Goal: Task Accomplishment & Management: Manage account settings

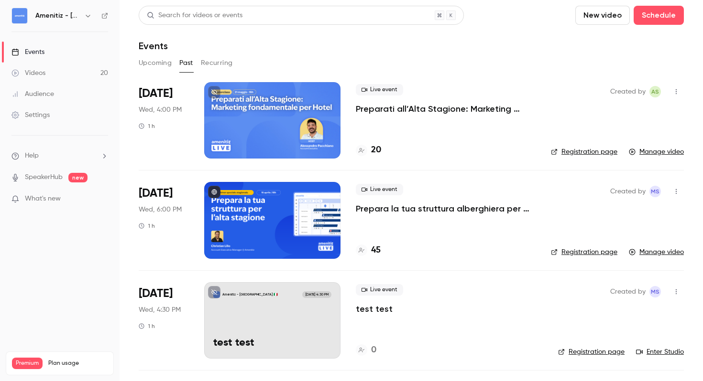
click at [237, 119] on div at bounding box center [272, 120] width 136 height 76
click at [266, 104] on div at bounding box center [272, 120] width 136 height 76
click at [650, 148] on link "Manage video" at bounding box center [656, 152] width 55 height 10
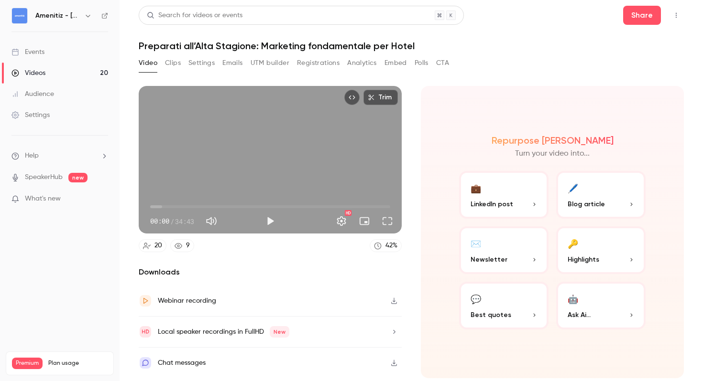
click at [194, 61] on button "Settings" at bounding box center [201, 62] width 26 height 15
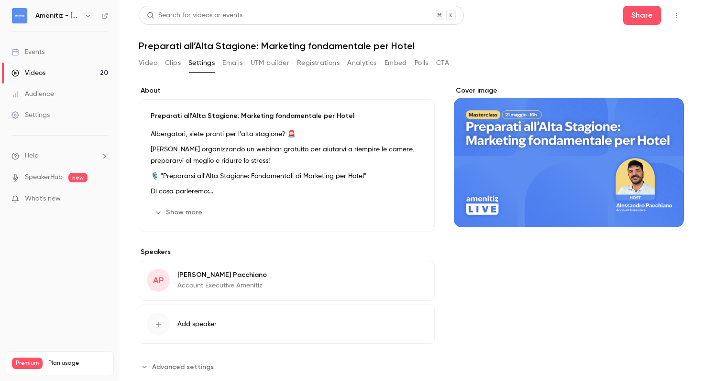
click at [528, 182] on div "Cover image" at bounding box center [569, 156] width 230 height 141
click at [0, 0] on input "Cover image" at bounding box center [0, 0] width 0 height 0
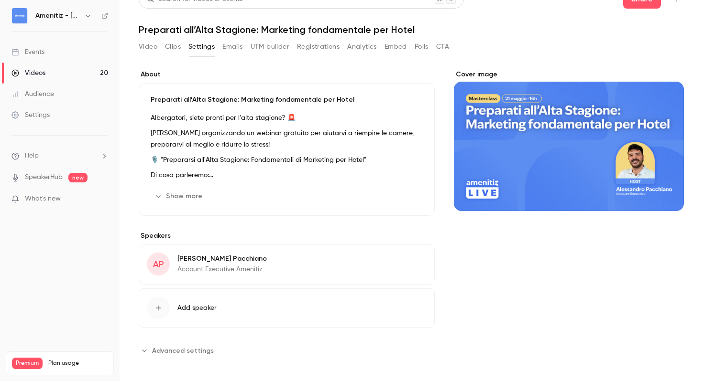
scroll to position [15, 0]
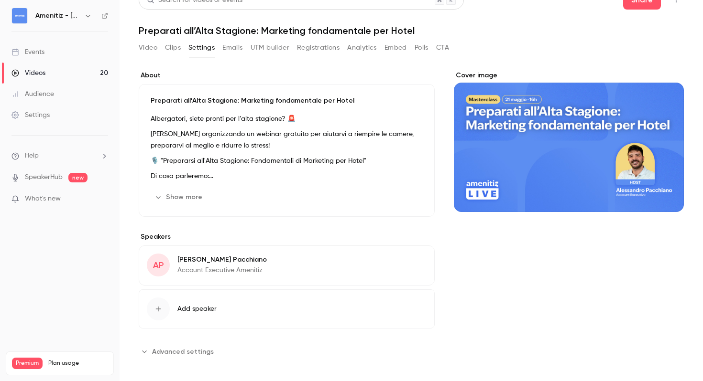
click at [165, 350] on span "Advanced settings" at bounding box center [183, 352] width 62 height 10
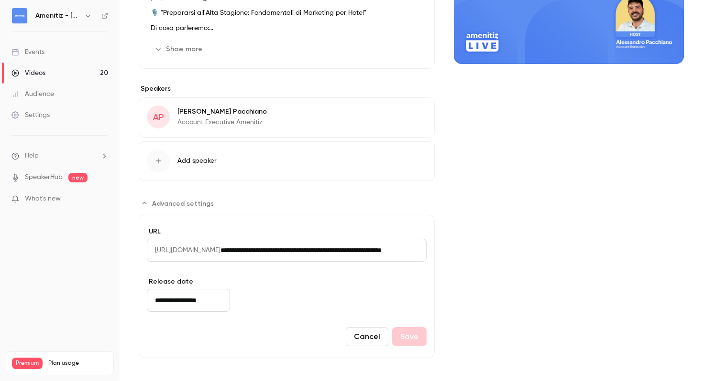
scroll to position [0, 0]
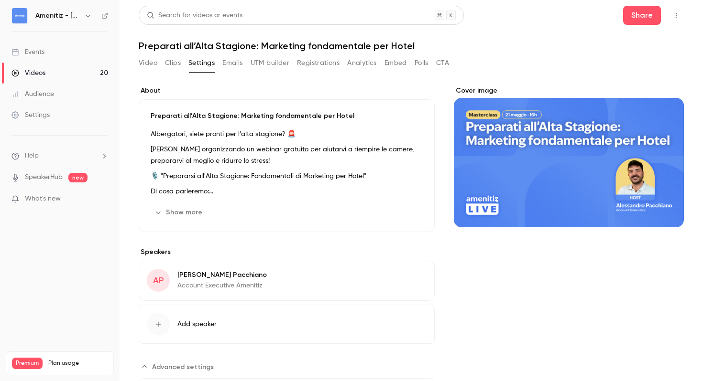
click at [42, 161] on li "Help" at bounding box center [59, 156] width 97 height 10
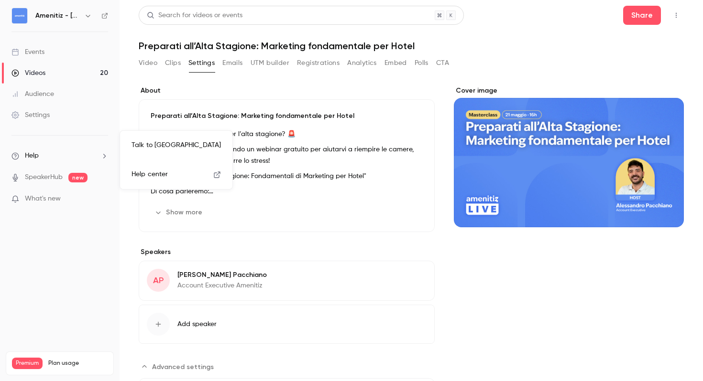
click at [554, 311] on div at bounding box center [351, 190] width 703 height 381
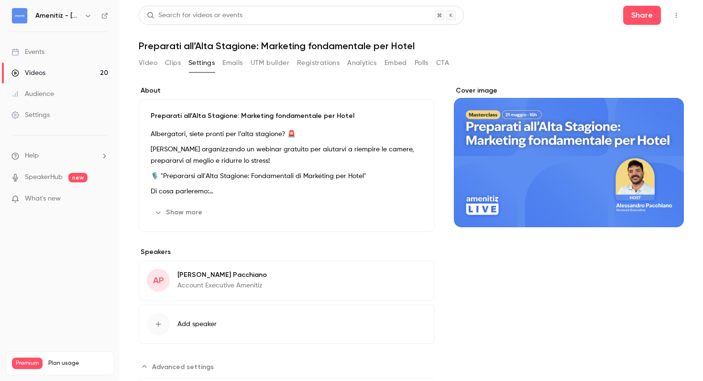
click at [548, 187] on div "Cover image" at bounding box center [569, 156] width 230 height 141
click at [0, 0] on input "Cover image" at bounding box center [0, 0] width 0 height 0
click at [558, 132] on div "Cover image" at bounding box center [569, 156] width 230 height 141
click at [0, 0] on input "Cover image" at bounding box center [0, 0] width 0 height 0
click at [85, 157] on li "Help" at bounding box center [59, 156] width 97 height 10
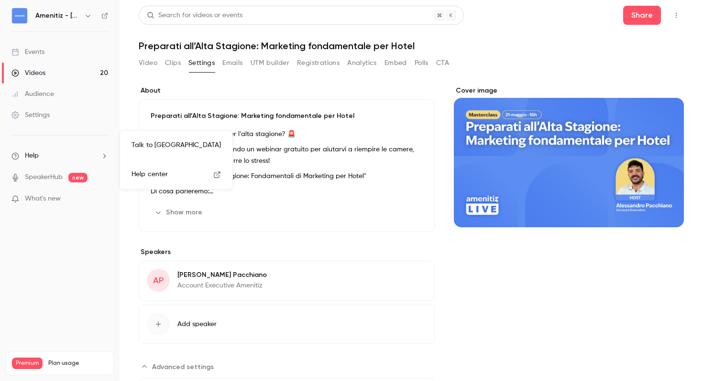
click at [155, 166] on link "Help center" at bounding box center [176, 174] width 105 height 25
